Goal: Entertainment & Leisure: Consume media (video, audio)

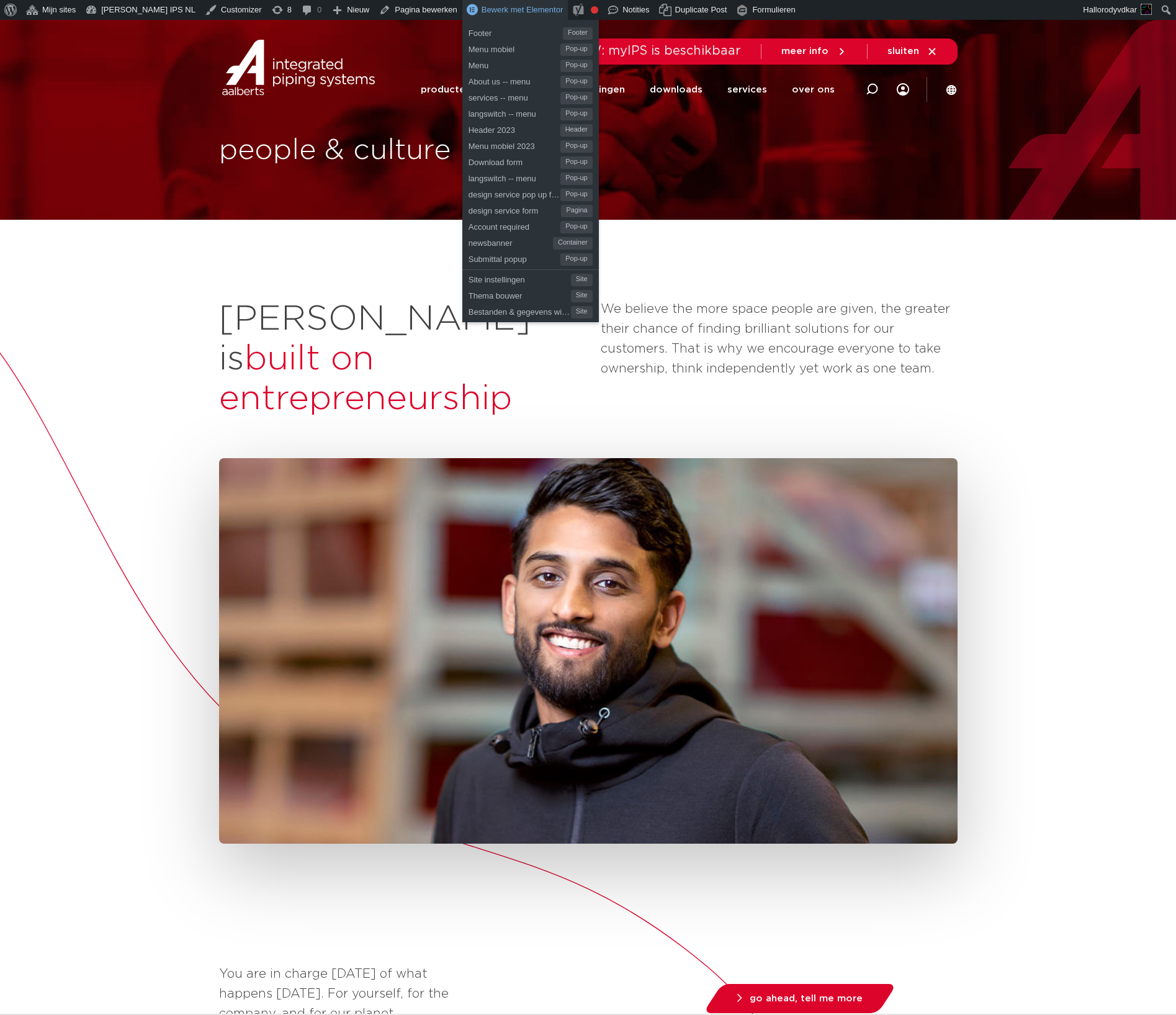
click at [482, 14] on span "Bewerk met Elementor" at bounding box center [522, 9] width 82 height 9
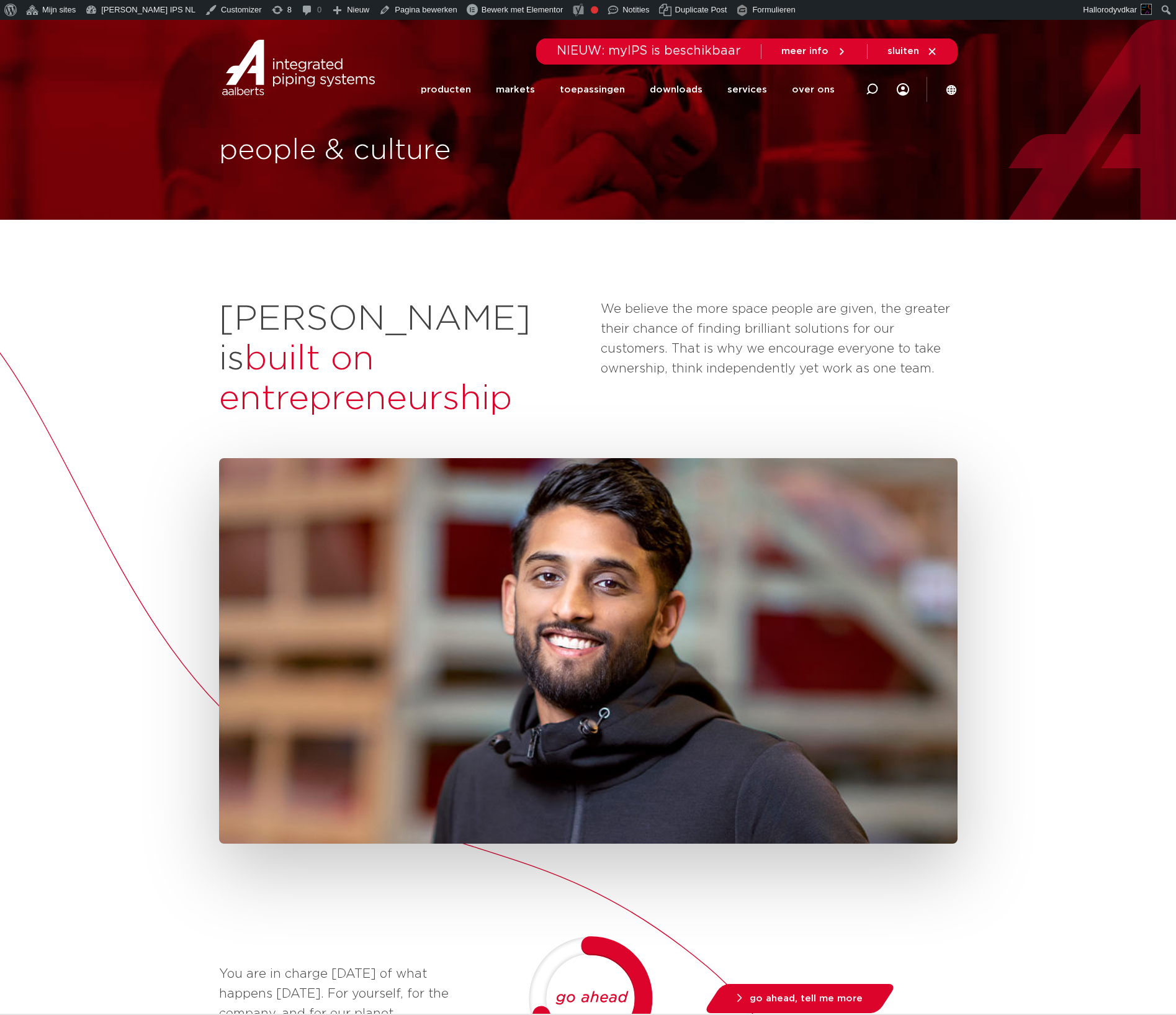
click at [87, 762] on div "Aalberts is built on entrepreneurship We believe the more space people are give…" at bounding box center [588, 885] width 1176 height 1333
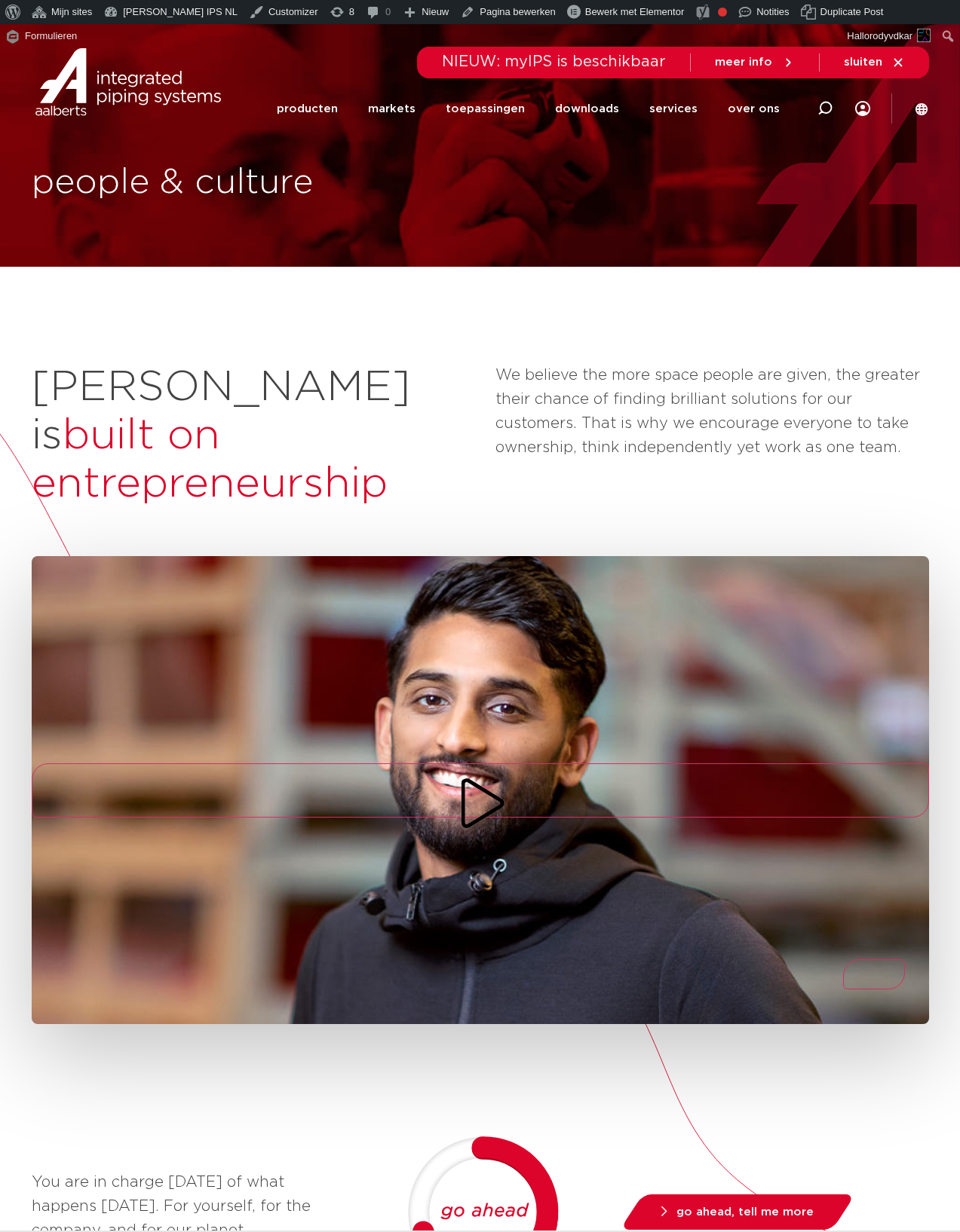
click at [875, 580] on video at bounding box center [480, 790] width 897 height 504
click at [880, 493] on div "Aalberts is built on entrepreneurship We believe the more space people are give…" at bounding box center [480, 1075] width 960 height 1617
click at [819, 702] on video at bounding box center [480, 790] width 897 height 504
click at [876, 1122] on div "You are in charge today of what happens tomorrow. For yourself, for the company…" at bounding box center [480, 1211] width 897 height 182
click at [712, 1056] on div "You are in charge today of what happens tomorrow. For yourself, for the company…" at bounding box center [480, 1172] width 897 height 1232
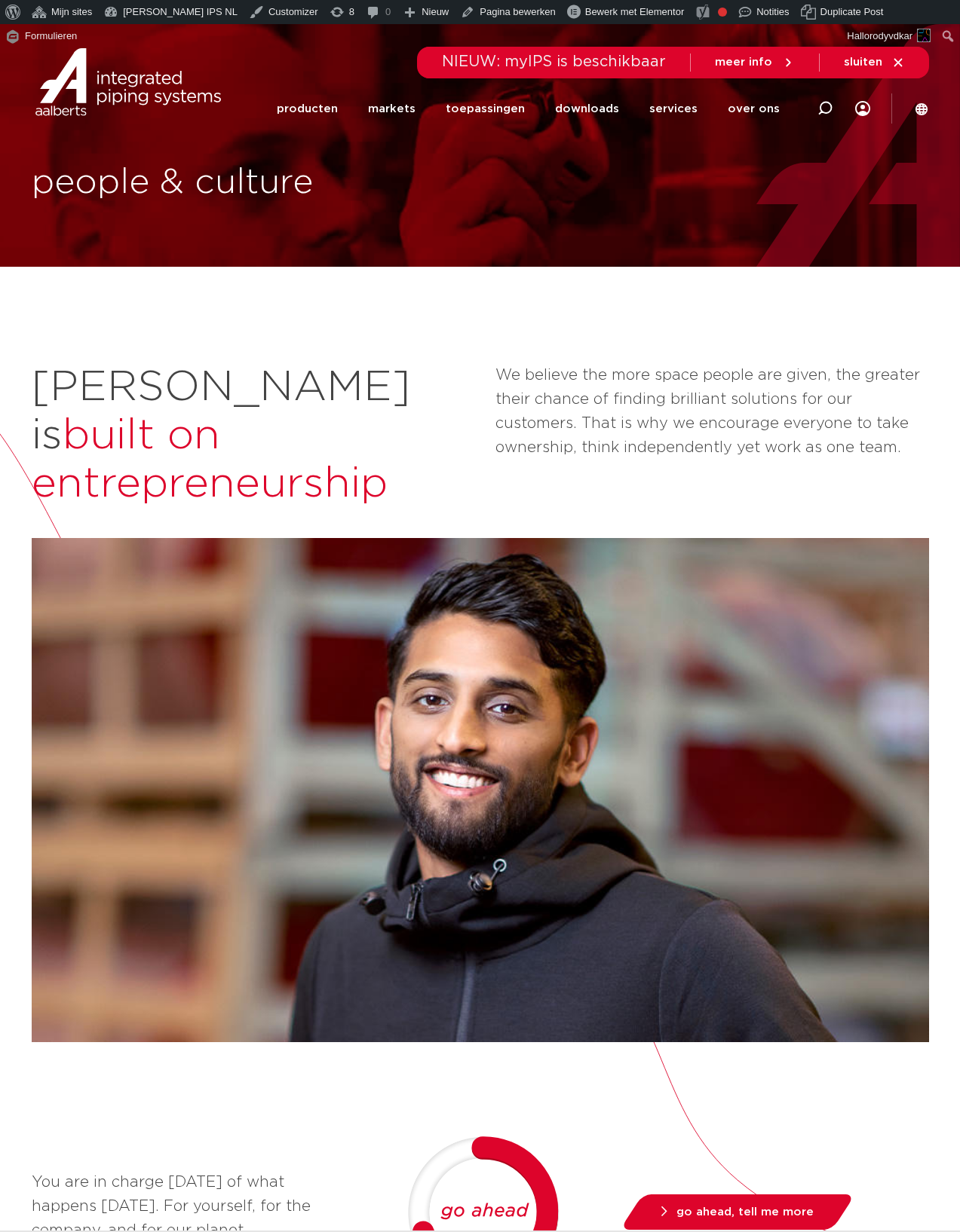
click at [710, 1026] on div "You are in charge today of what happens tomorrow. For yourself, for the company…" at bounding box center [480, 1172] width 897 height 1232
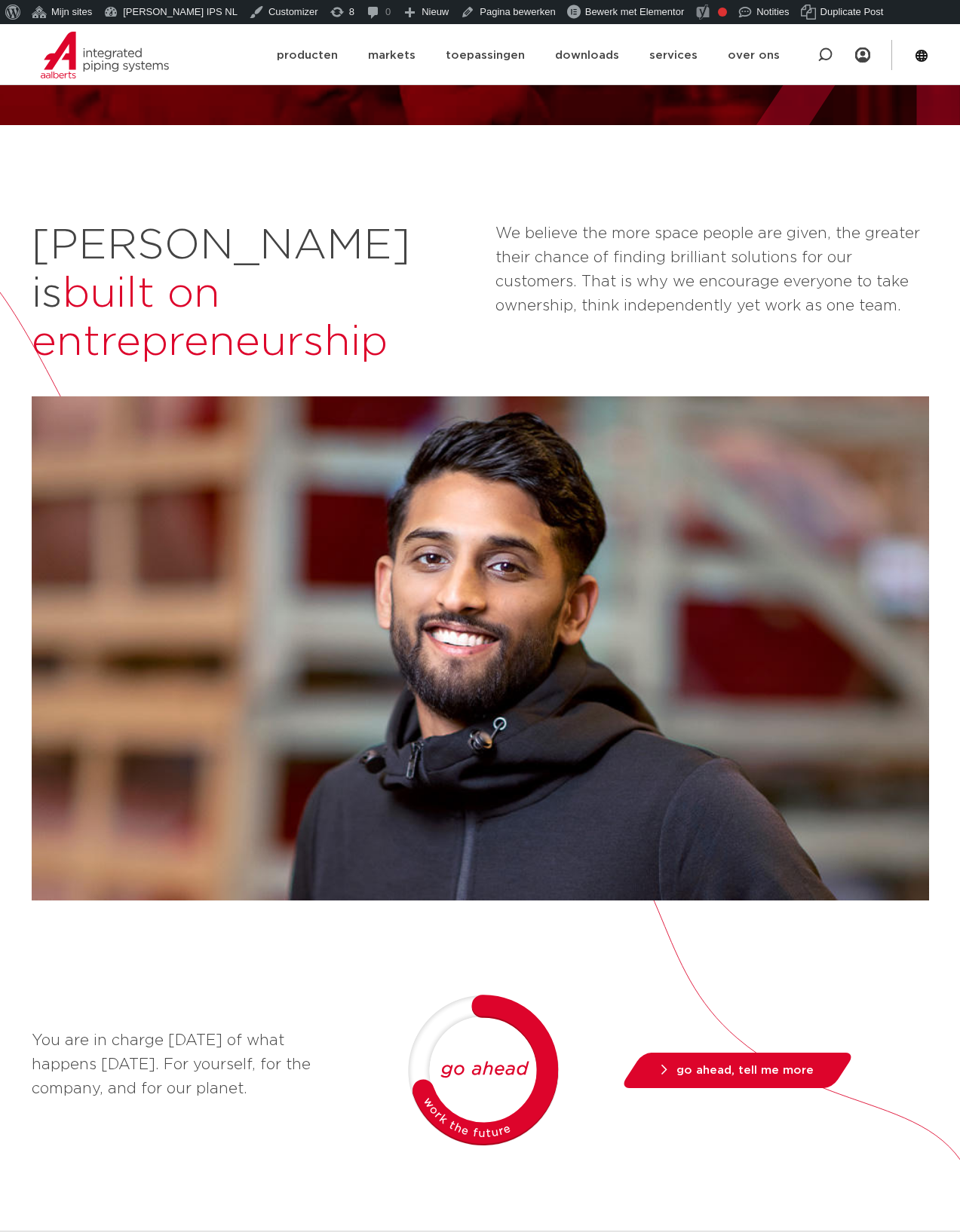
scroll to position [143, 0]
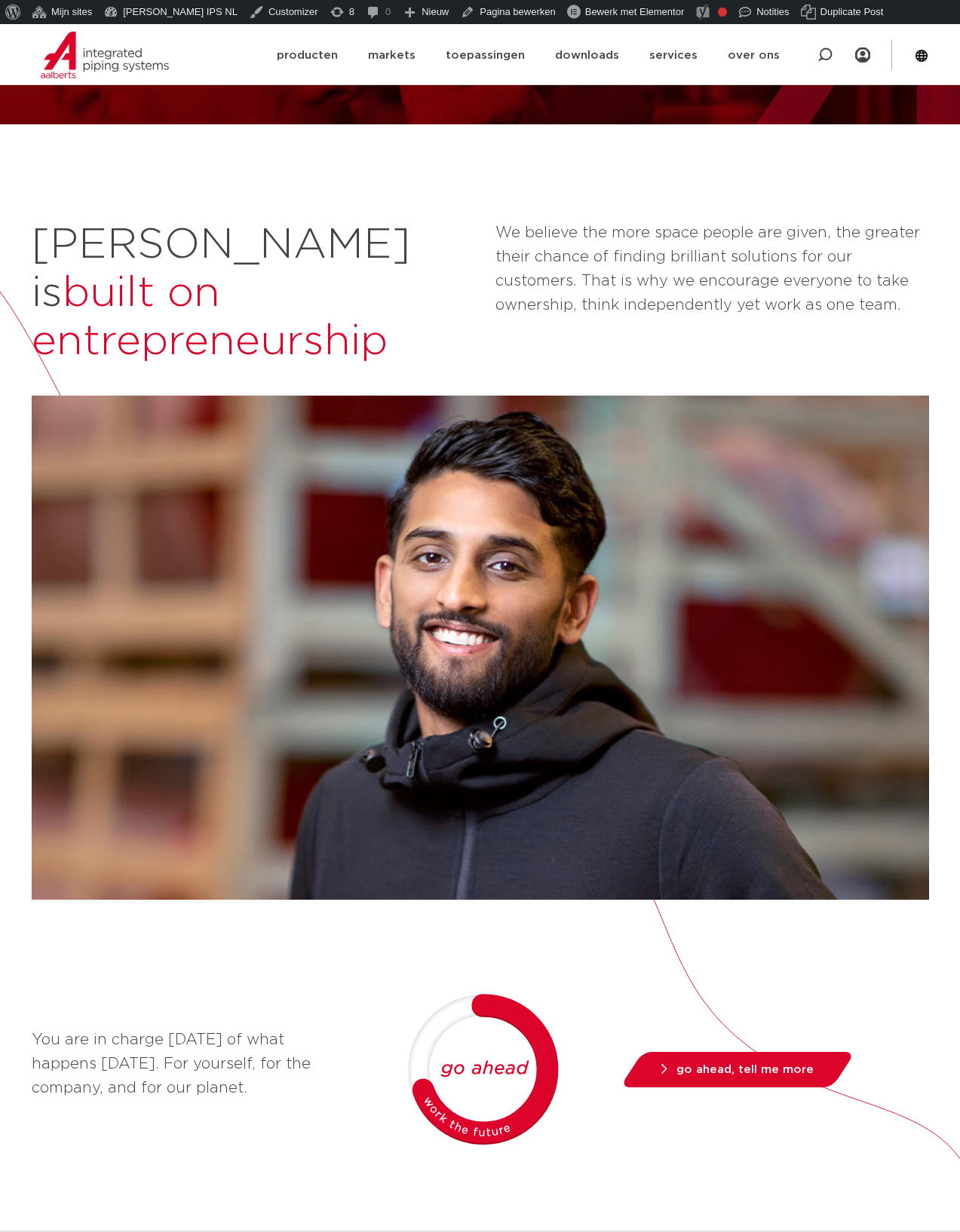
click at [831, 927] on div "You are in charge today of what happens tomorrow. For yourself, for the company…" at bounding box center [480, 1029] width 897 height 1232
click at [886, 844] on icon "Mute/Unmute" at bounding box center [894, 873] width 42 height 60
click at [879, 894] on div "You are in charge today of what happens tomorrow. For yourself, for the company…" at bounding box center [480, 1029] width 897 height 1232
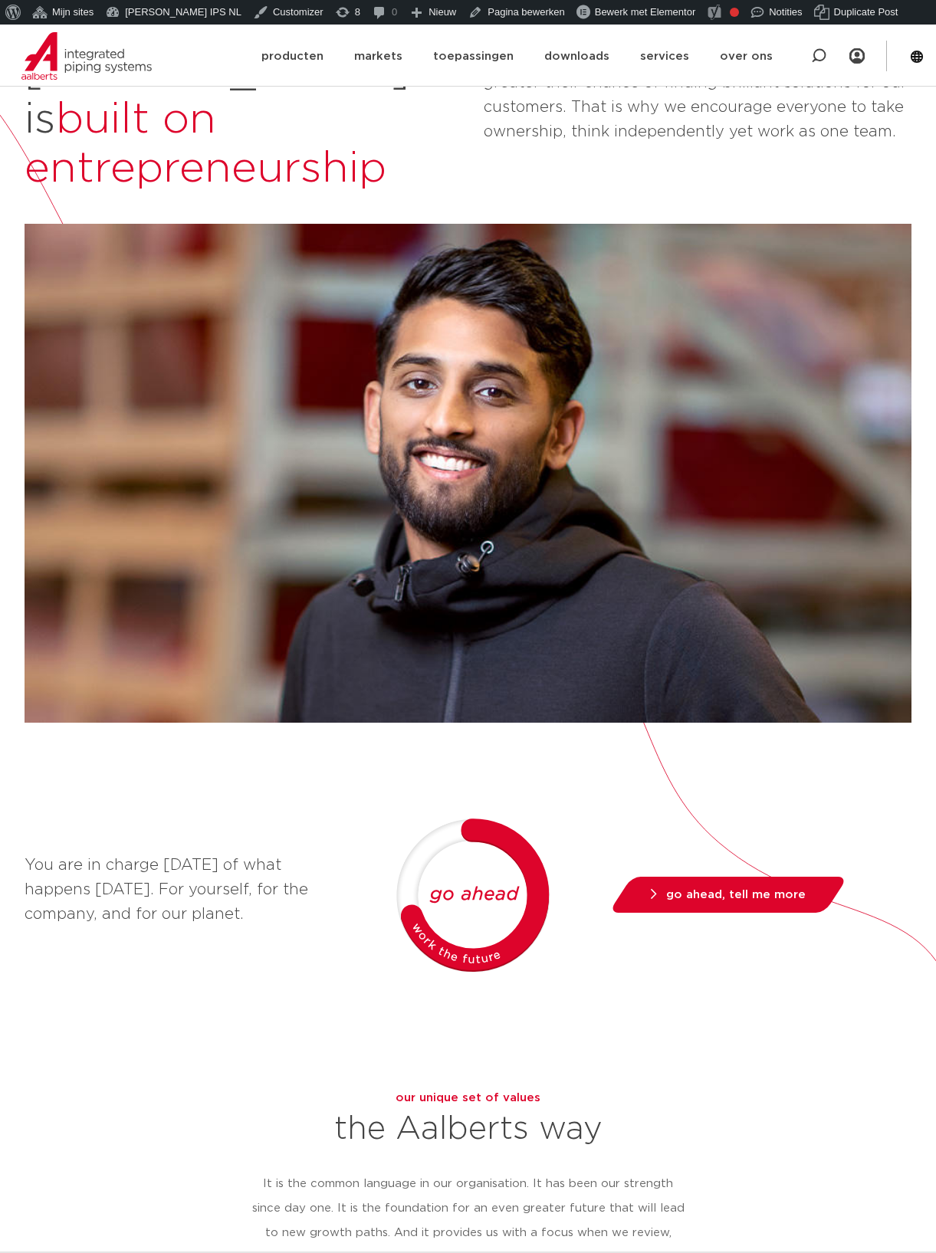
scroll to position [0, 0]
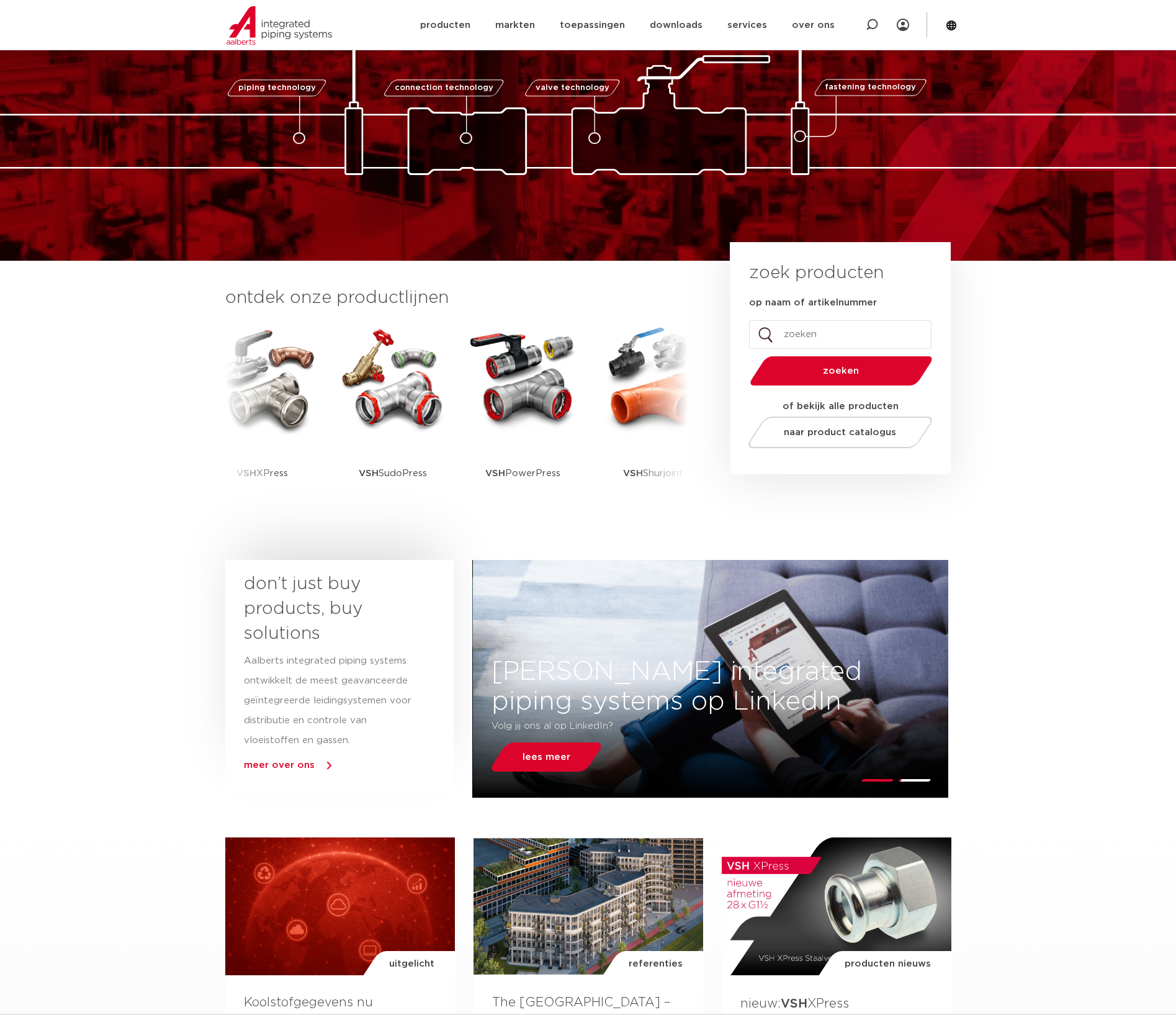
scroll to position [140, 0]
